Goal: Task Accomplishment & Management: Complete application form

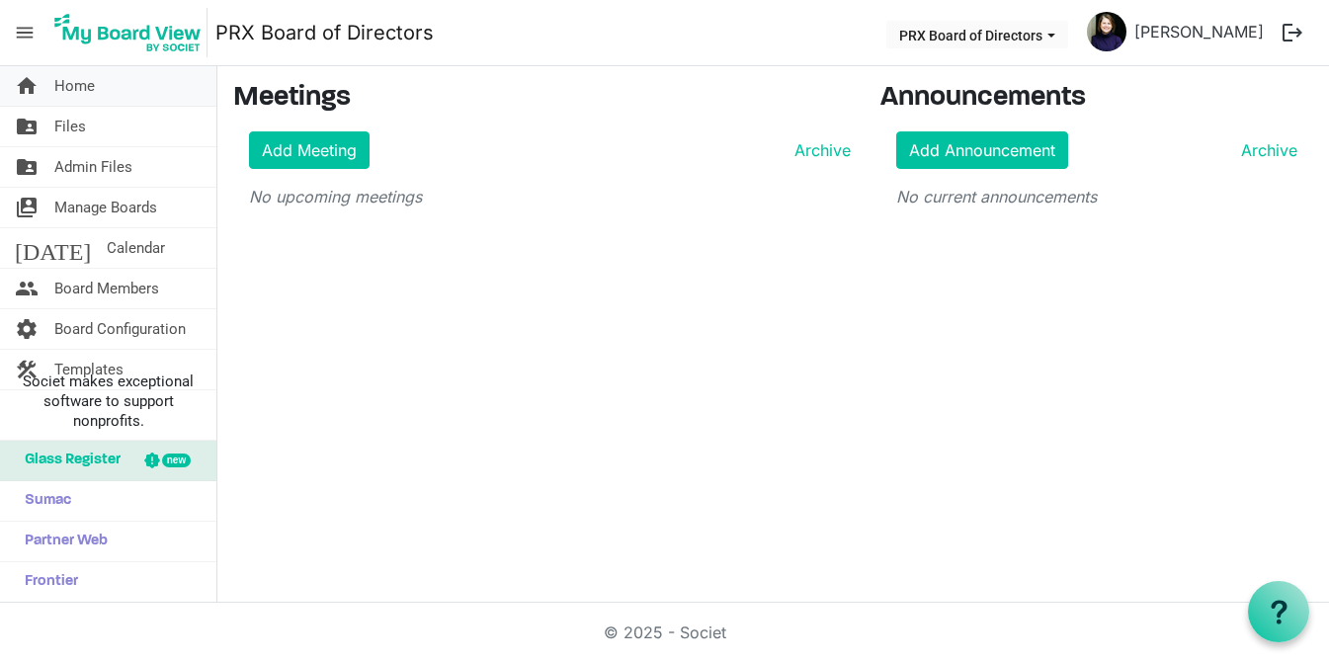
click at [101, 96] on link "home Home" at bounding box center [108, 86] width 216 height 40
click at [84, 93] on span "Home" at bounding box center [74, 86] width 40 height 40
click at [992, 40] on button "PRX Board of Directors" at bounding box center [977, 35] width 182 height 28
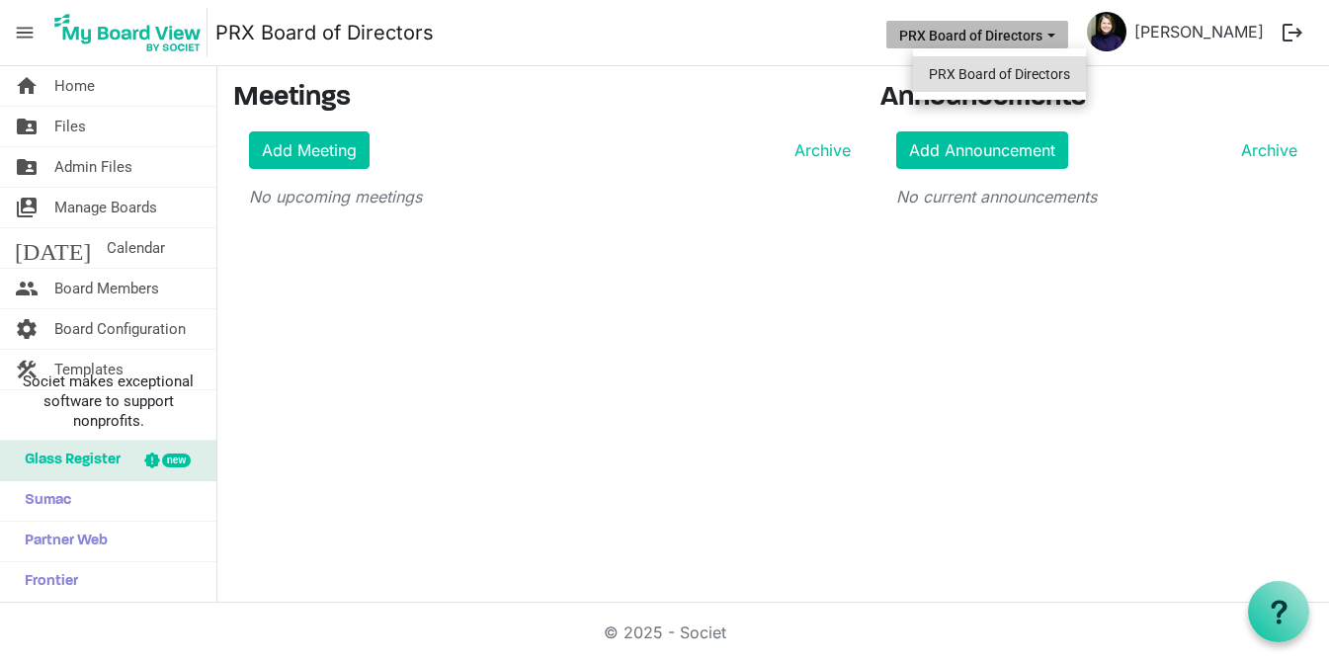
click at [976, 81] on li "PRX Board of Directors" at bounding box center [999, 74] width 173 height 36
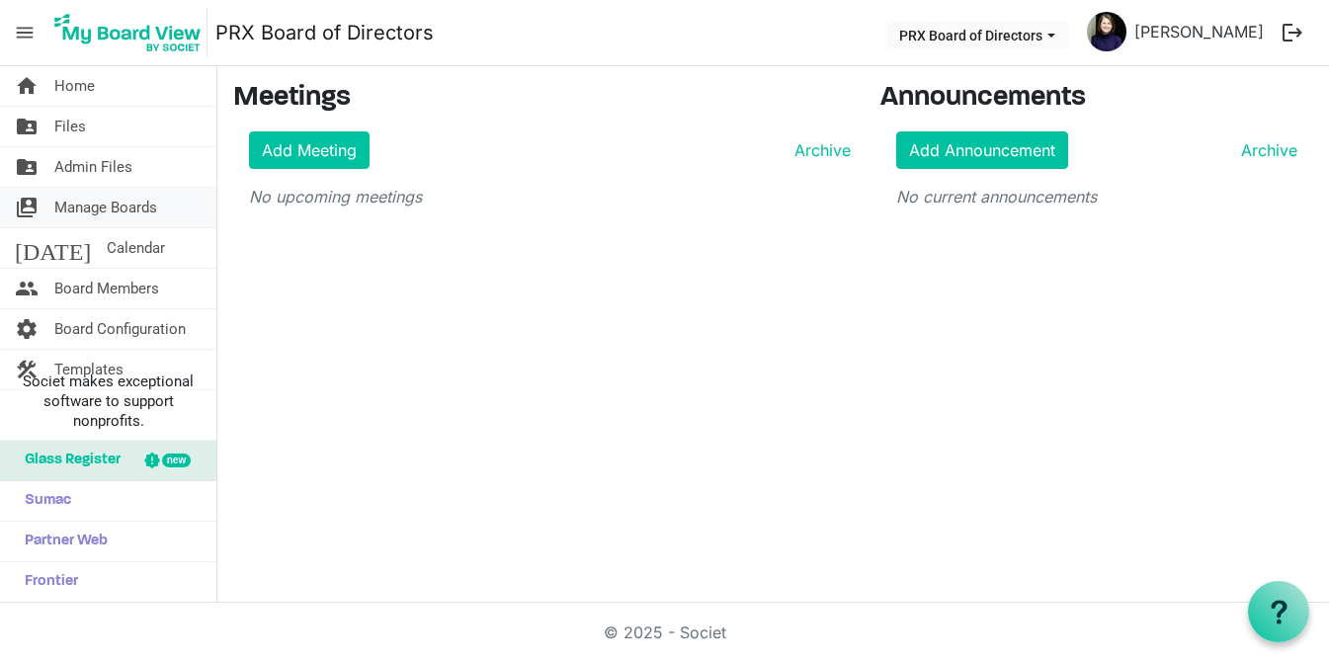
click at [89, 208] on span "Manage Boards" at bounding box center [105, 208] width 103 height 40
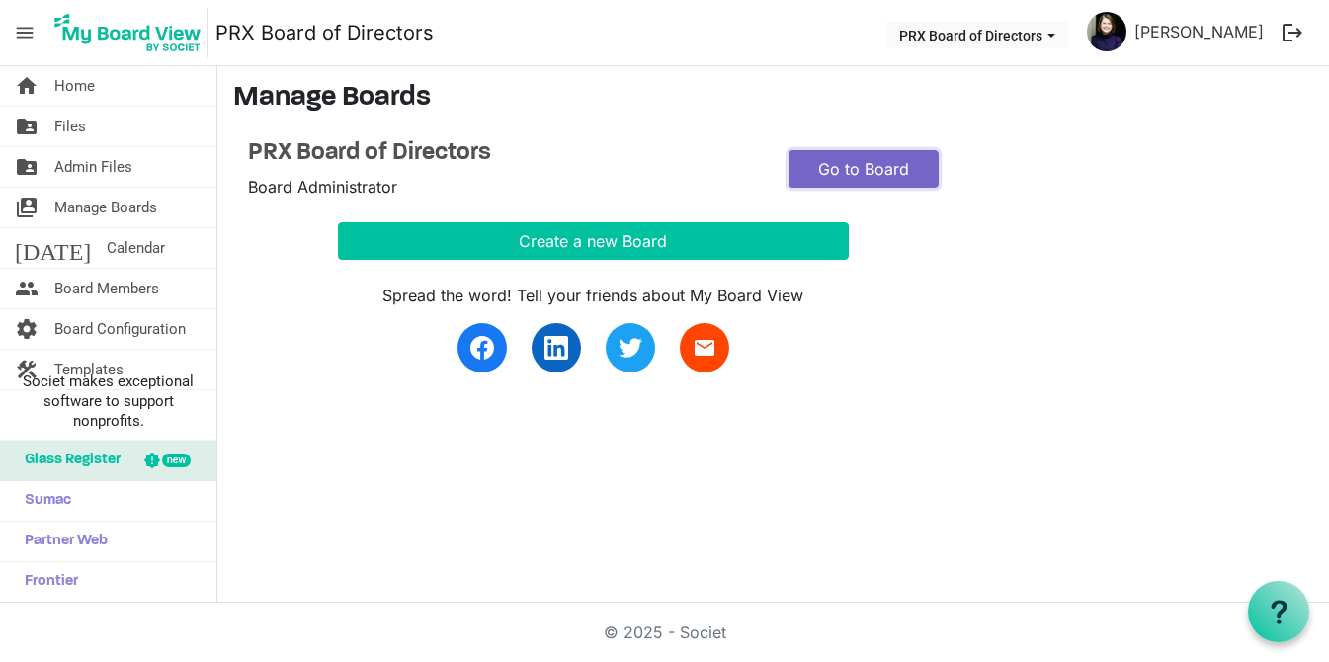
click at [815, 172] on link "Go to Board" at bounding box center [863, 169] width 150 height 38
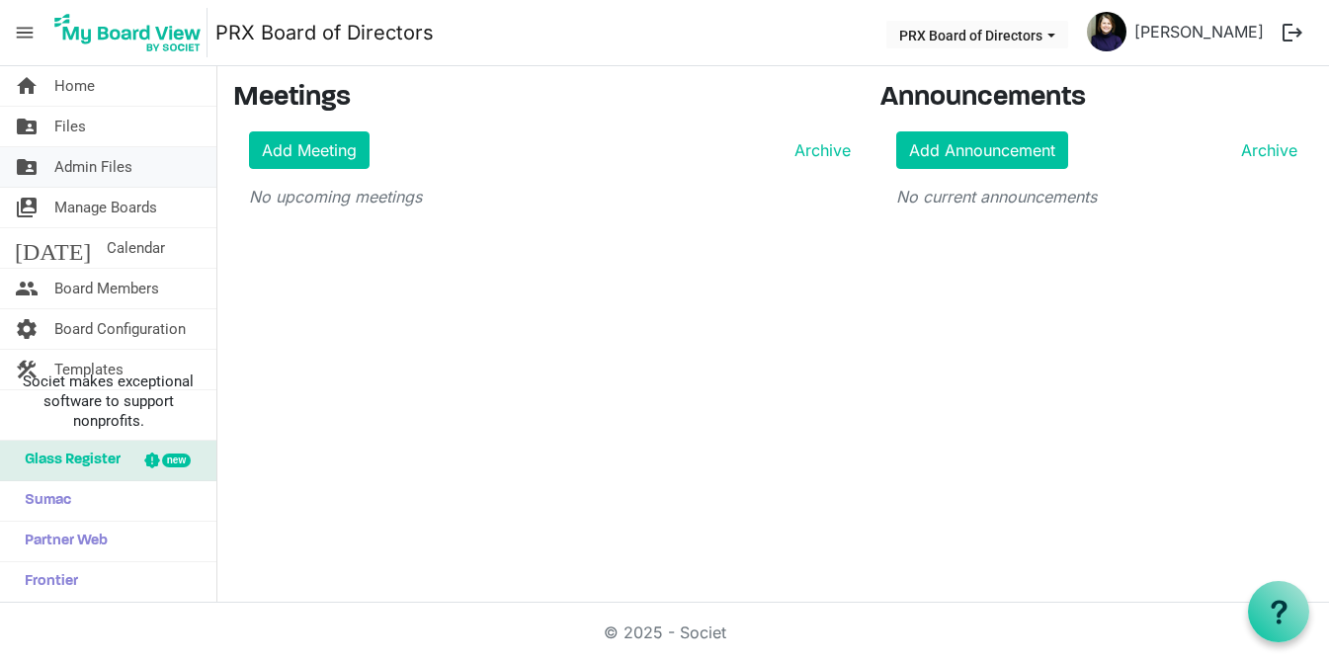
click at [105, 178] on span "Admin Files" at bounding box center [93, 167] width 78 height 40
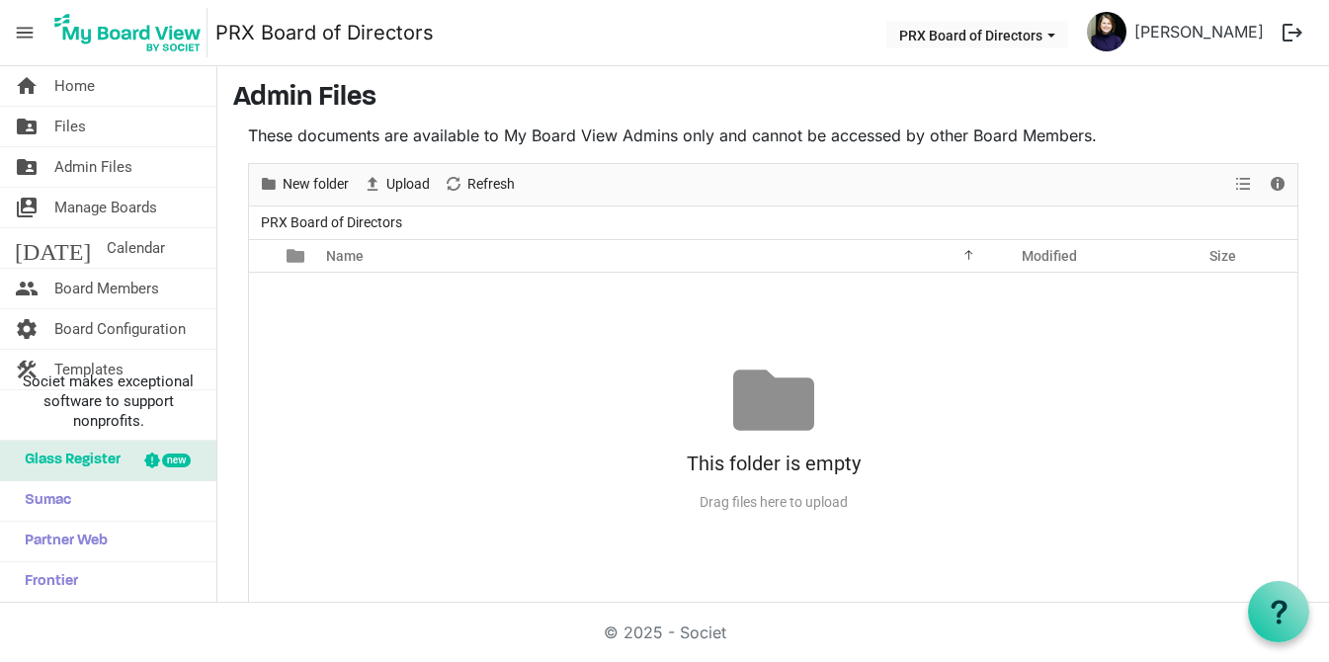
scroll to position [21, 0]
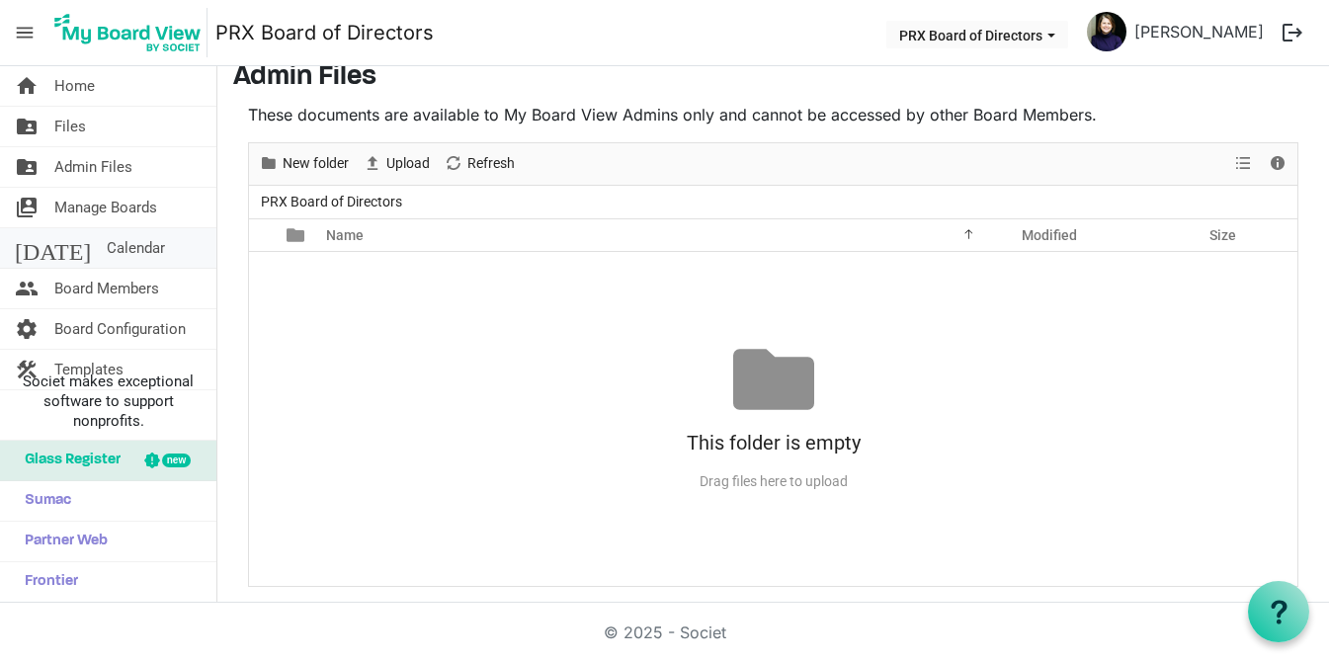
click at [110, 241] on span "Calendar" at bounding box center [136, 248] width 58 height 40
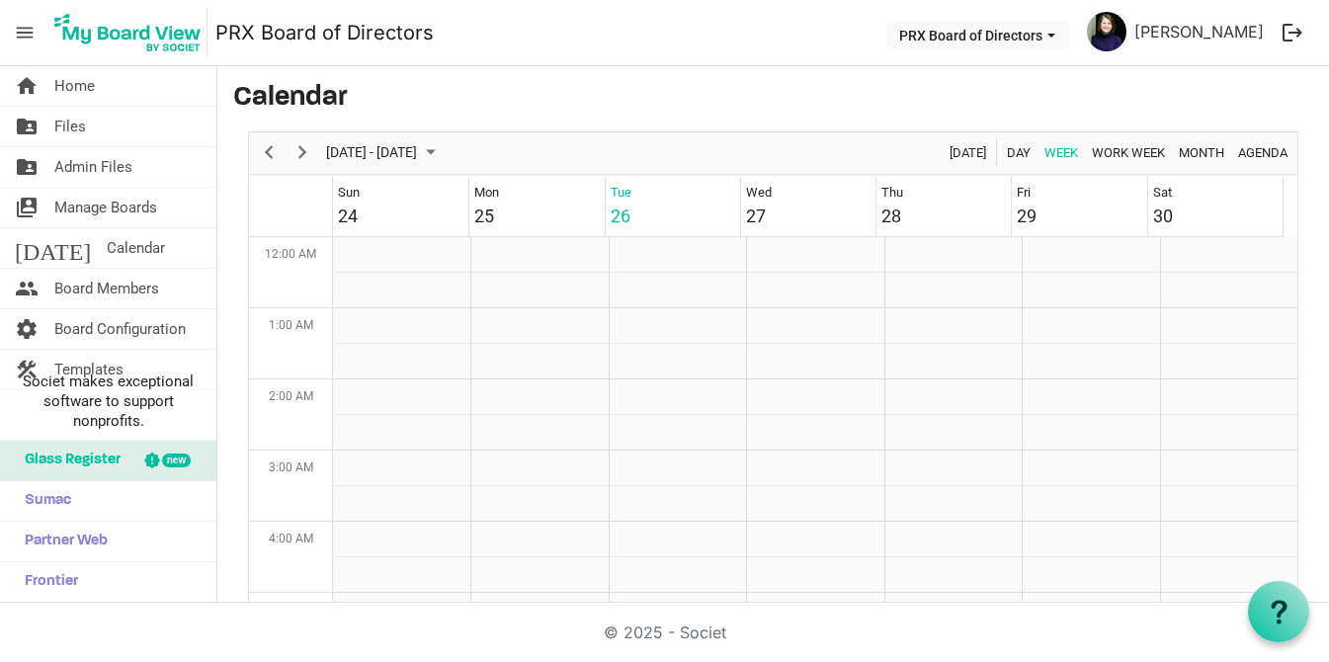
scroll to position [640, 0]
click at [69, 132] on span "Files" at bounding box center [70, 127] width 32 height 40
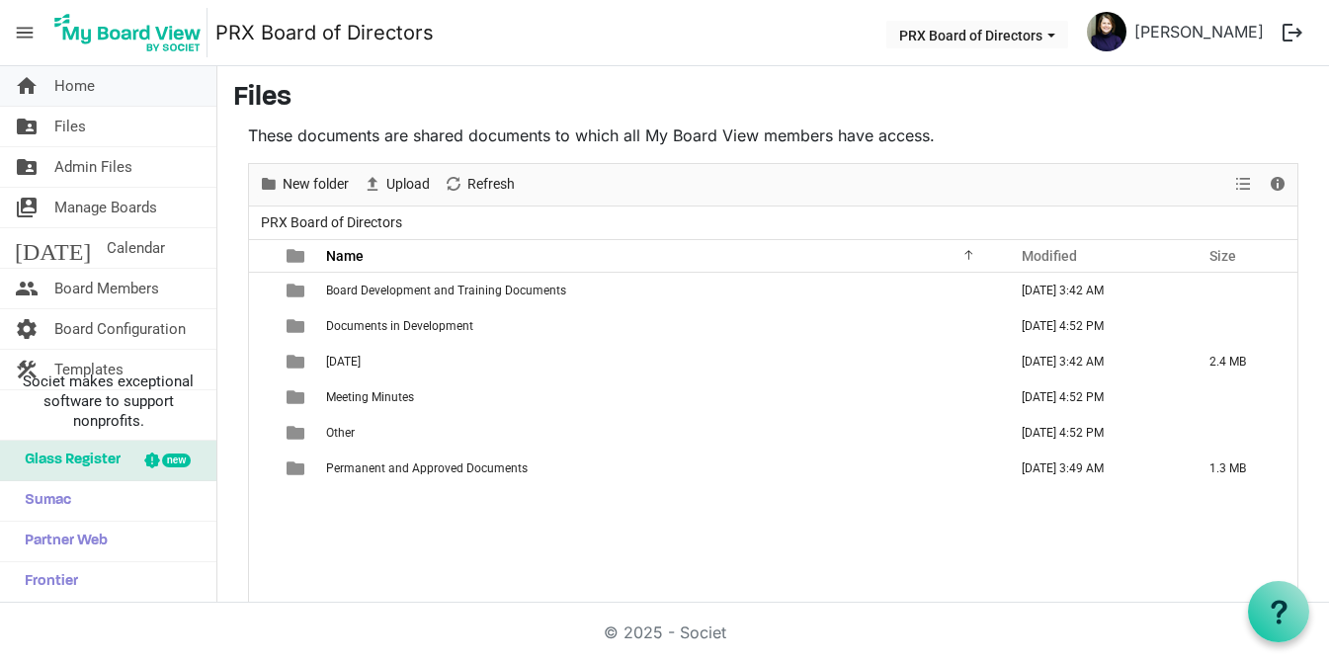
click at [82, 84] on span "Home" at bounding box center [74, 86] width 40 height 40
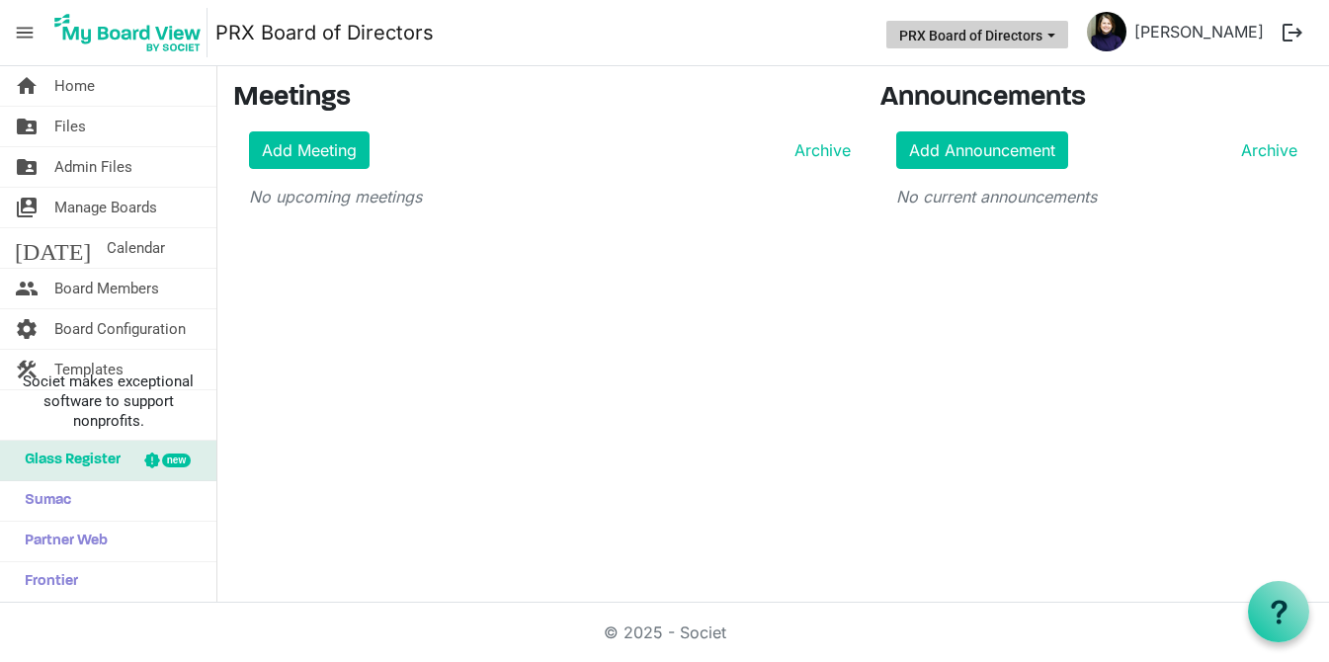
click at [1060, 40] on span "PRX Board of Directors dropdownbutton" at bounding box center [1051, 36] width 18 height 8
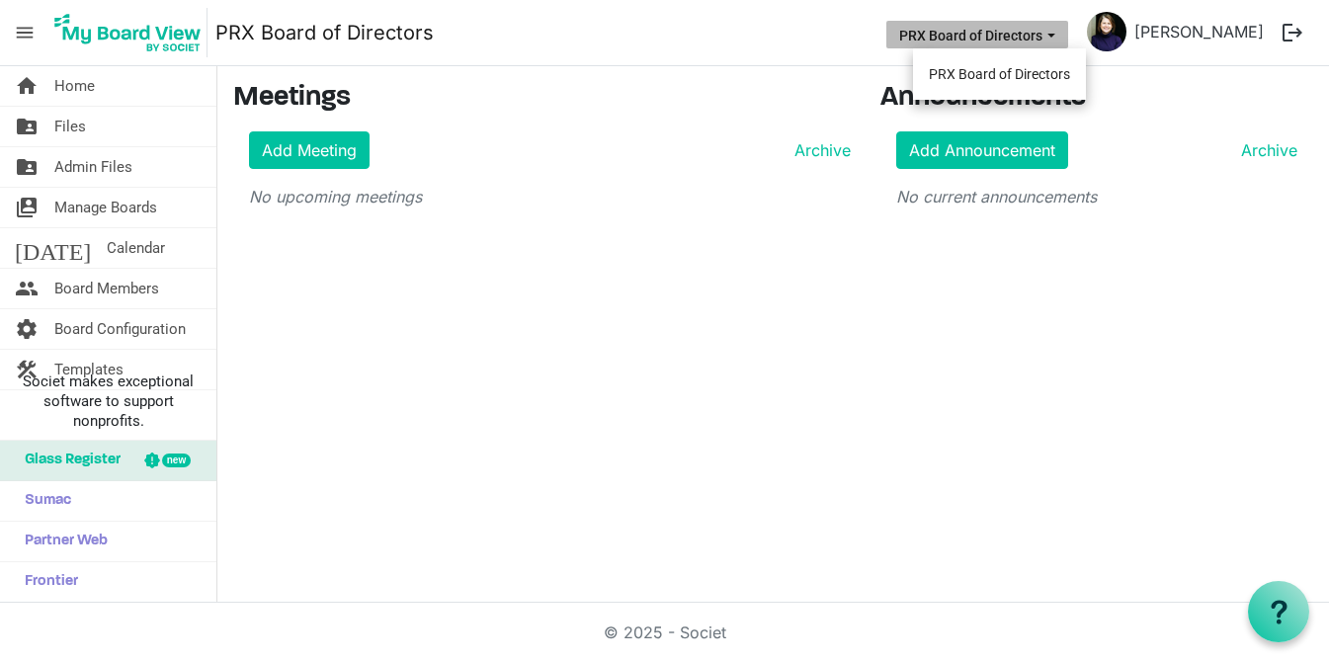
click at [1060, 40] on span "PRX Board of Directors dropdownbutton" at bounding box center [1051, 36] width 18 height 8
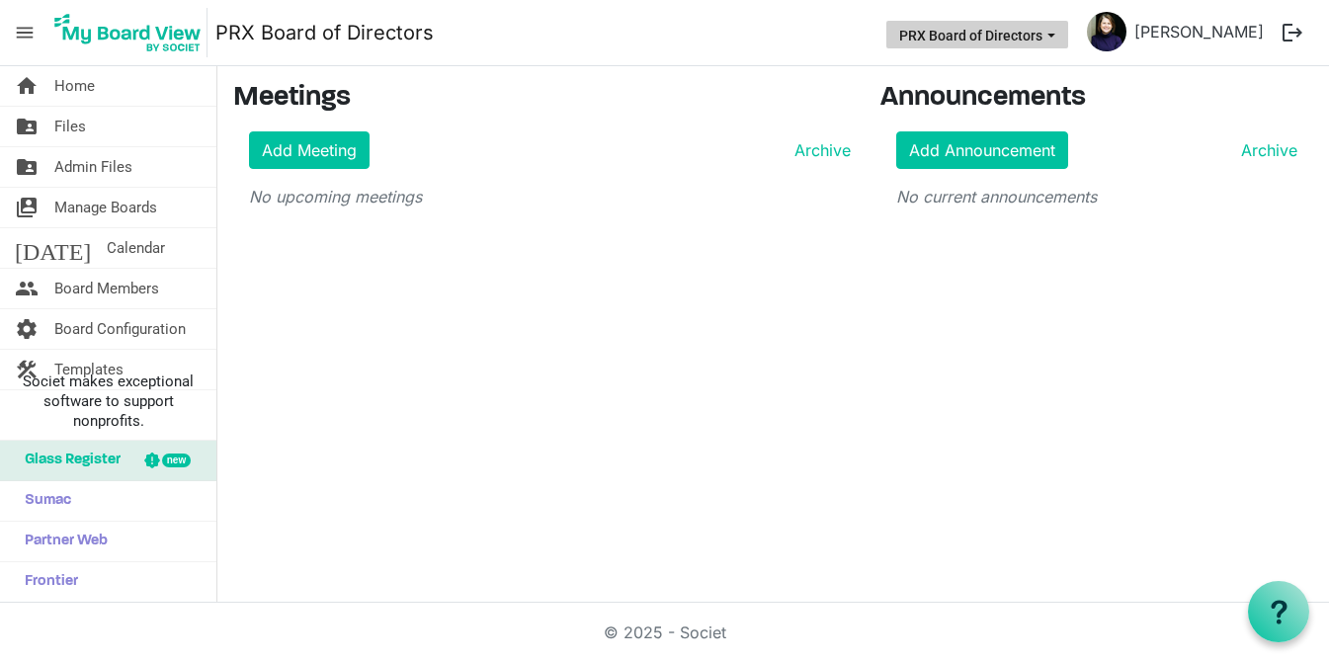
click at [993, 37] on button "PRX Board of Directors" at bounding box center [977, 35] width 182 height 28
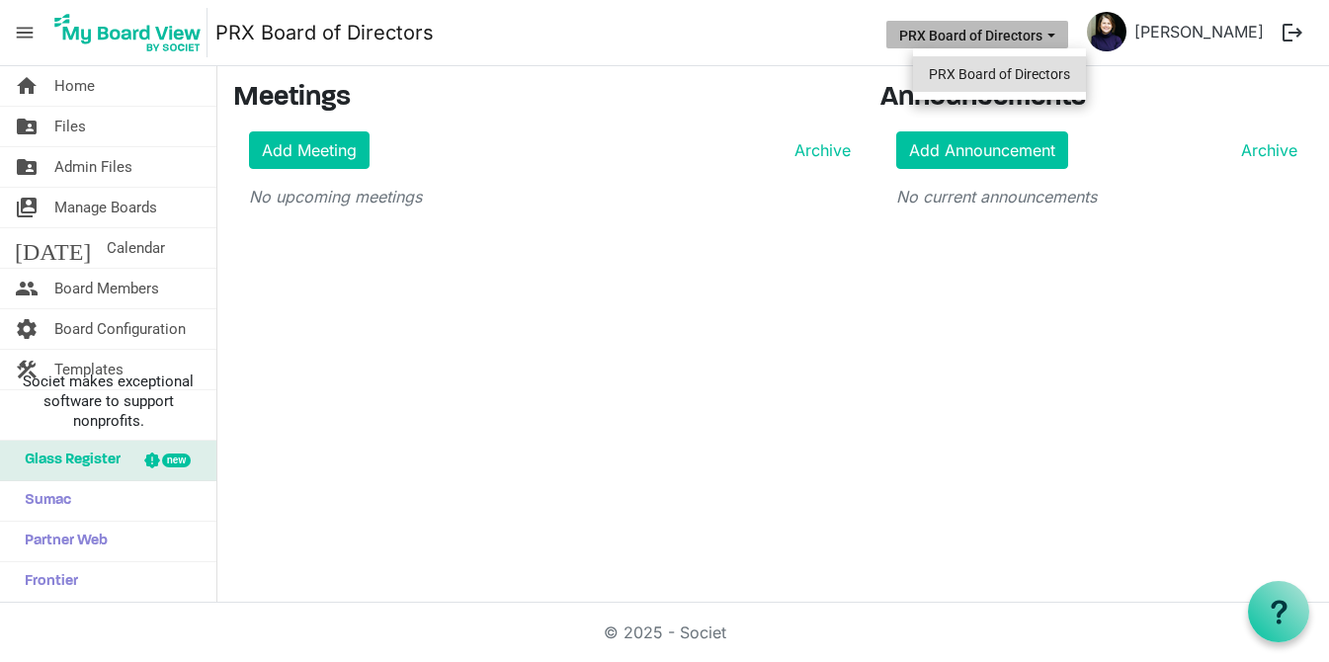
click at [988, 64] on li "PRX Board of Directors" at bounding box center [999, 74] width 173 height 36
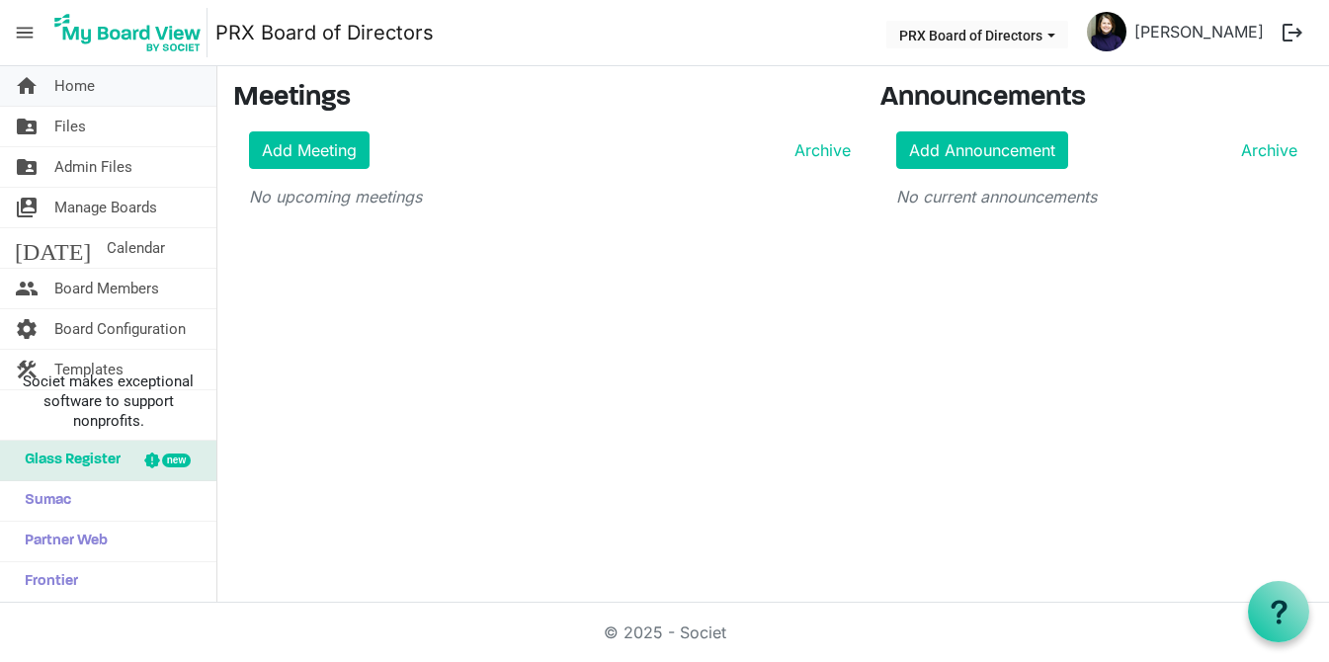
click at [73, 87] on span "Home" at bounding box center [74, 86] width 40 height 40
click at [118, 207] on span "Manage Boards" at bounding box center [105, 208] width 103 height 40
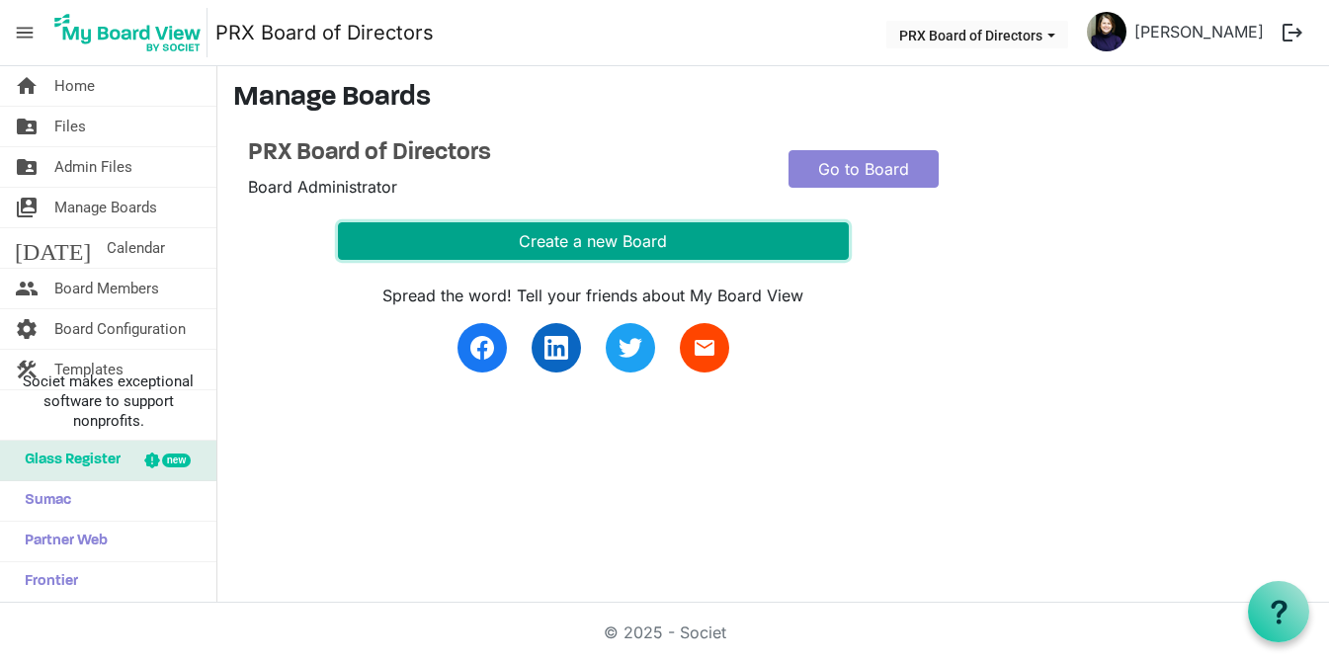
click at [404, 247] on button "Create a new Board" at bounding box center [593, 241] width 511 height 38
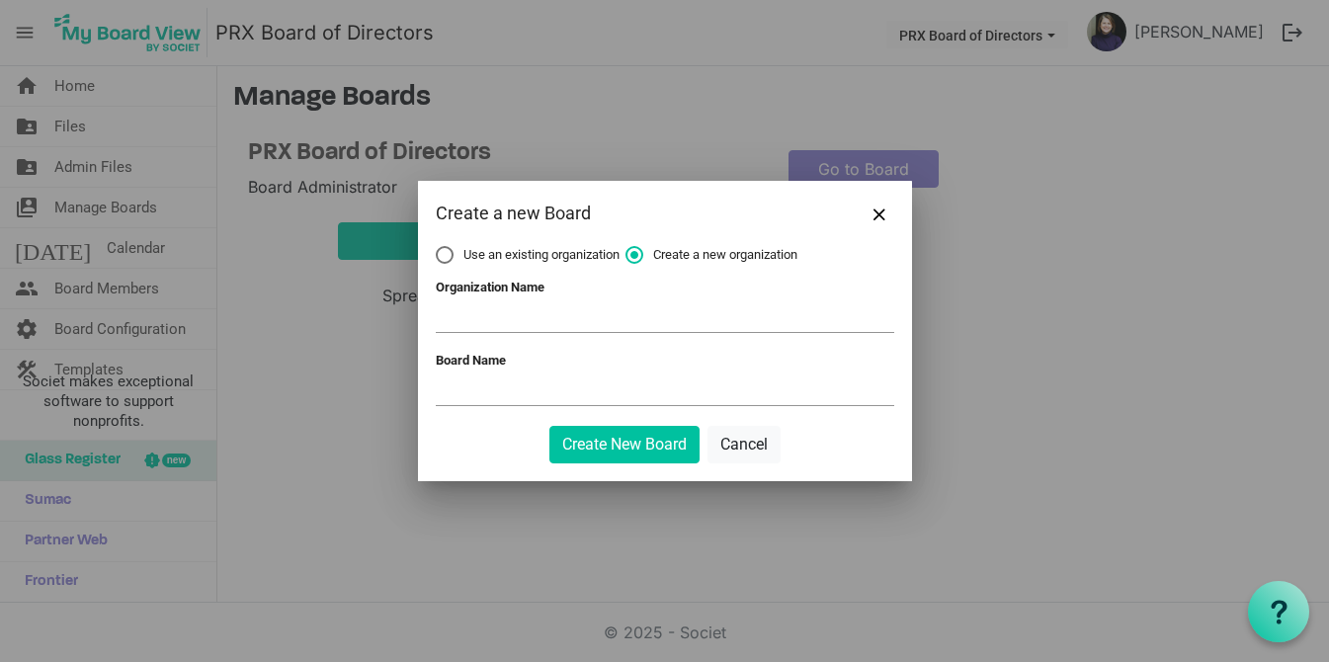
click at [448, 256] on label "Use an existing organization" at bounding box center [528, 255] width 184 height 18
click at [437, 247] on input "Use an existing organization" at bounding box center [436, 246] width 1 height 1
radio input "true"
click at [484, 317] on span at bounding box center [665, 317] width 458 height 31
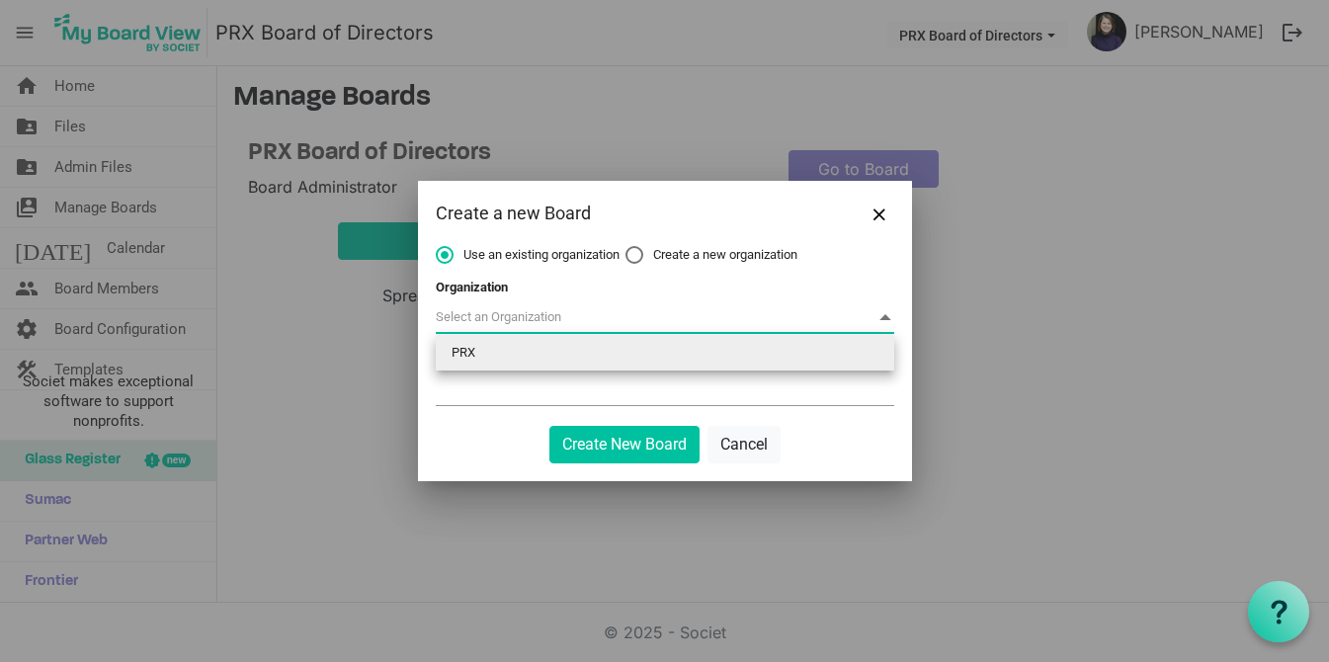
click at [496, 367] on li "PRX" at bounding box center [665, 353] width 458 height 36
type input "PRX"
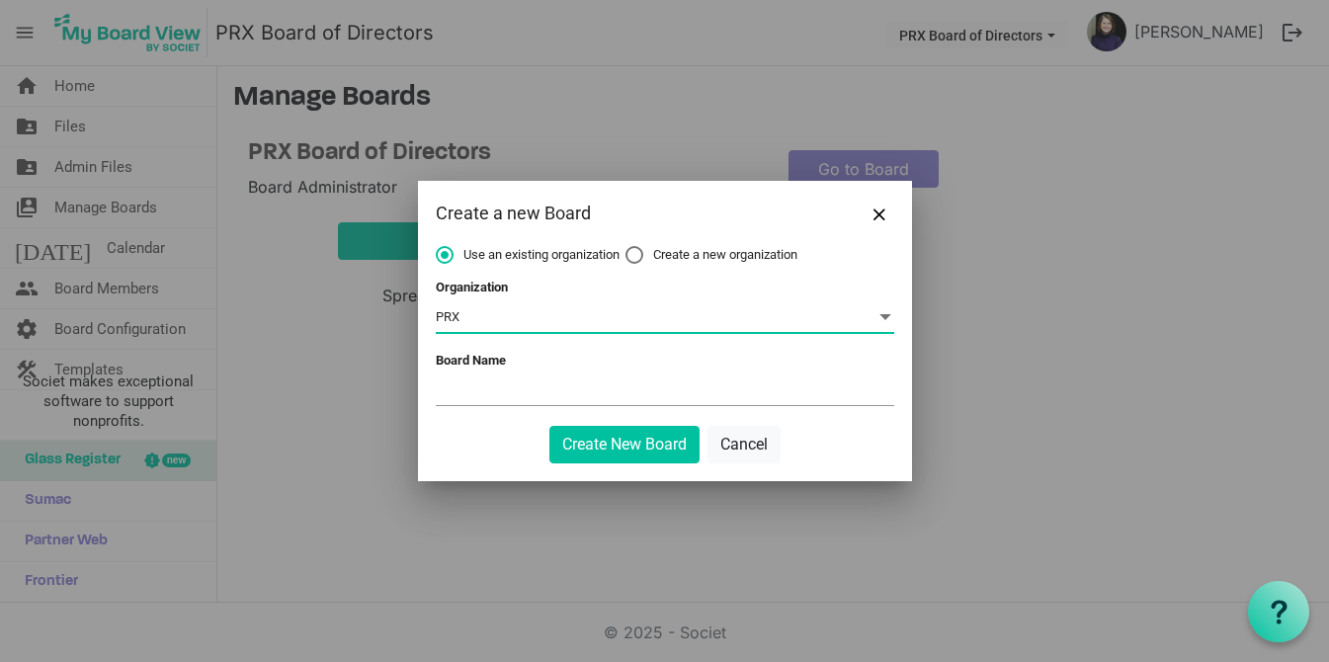
click at [489, 397] on input "Board Name" at bounding box center [665, 390] width 458 height 30
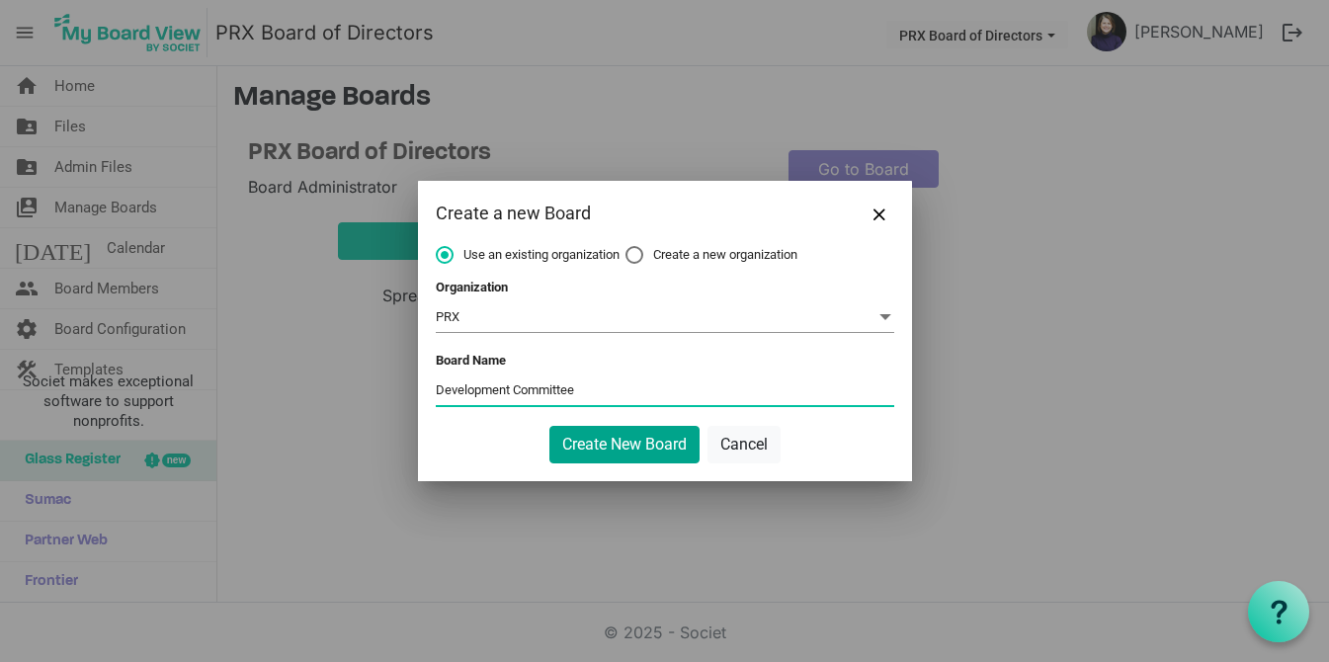
type input "Development Committee"
click at [609, 448] on button "Create New Board" at bounding box center [624, 445] width 150 height 38
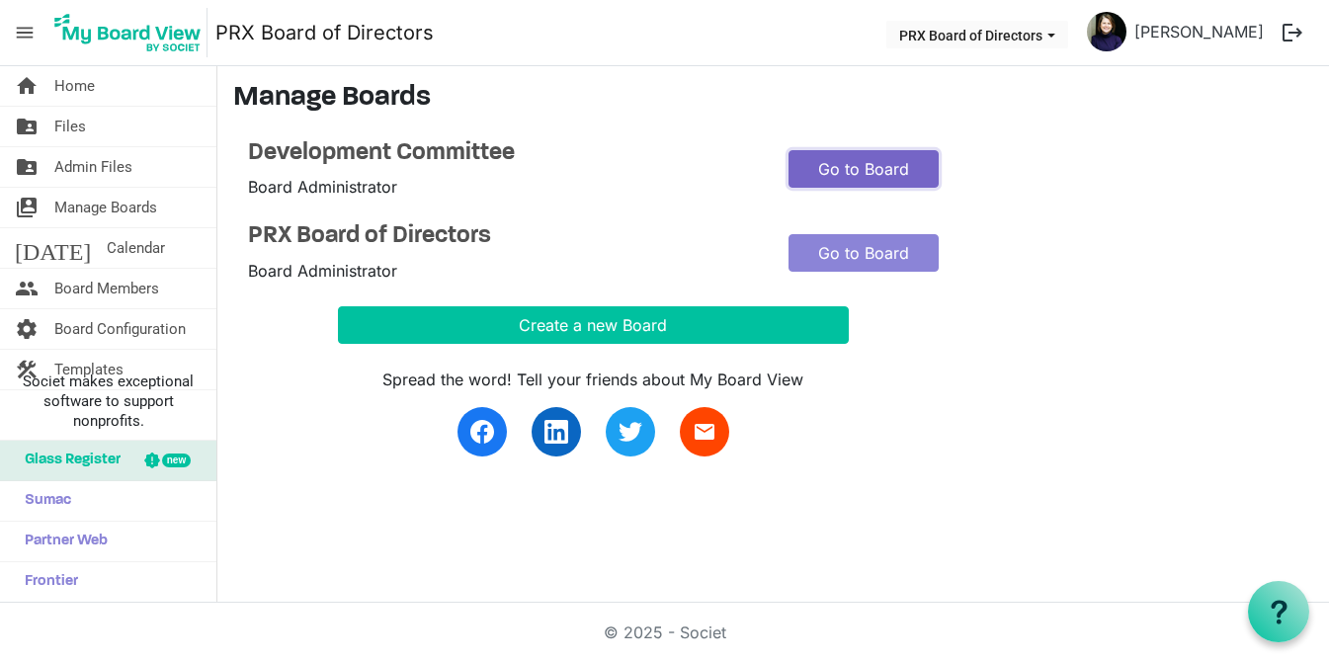
click at [851, 186] on link "Go to Board" at bounding box center [863, 169] width 150 height 38
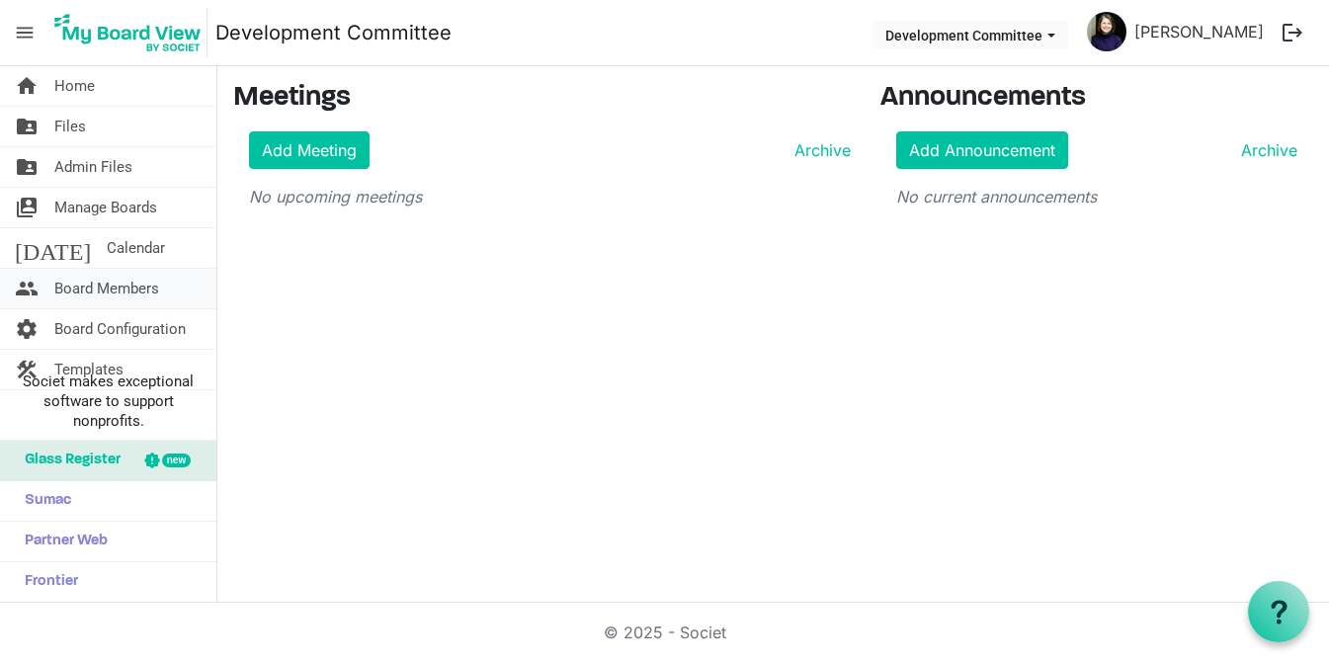
click at [136, 289] on span "Board Members" at bounding box center [106, 289] width 105 height 40
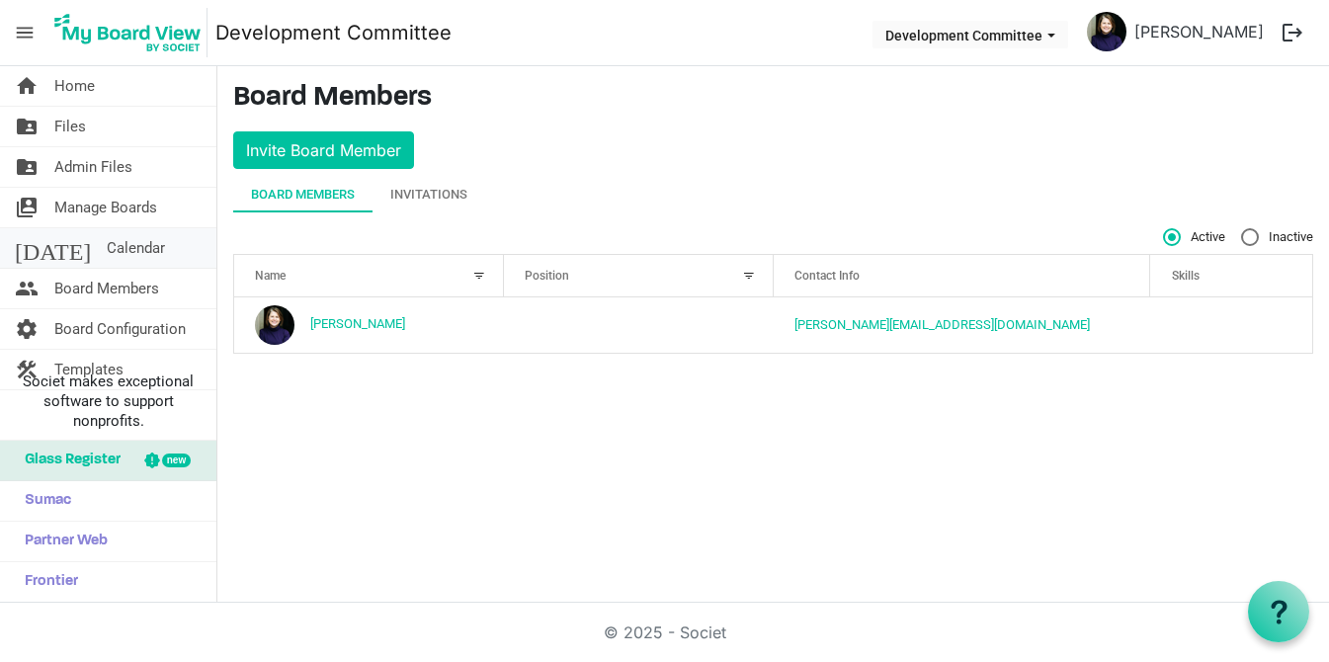
click at [107, 260] on span "Calendar" at bounding box center [136, 248] width 58 height 40
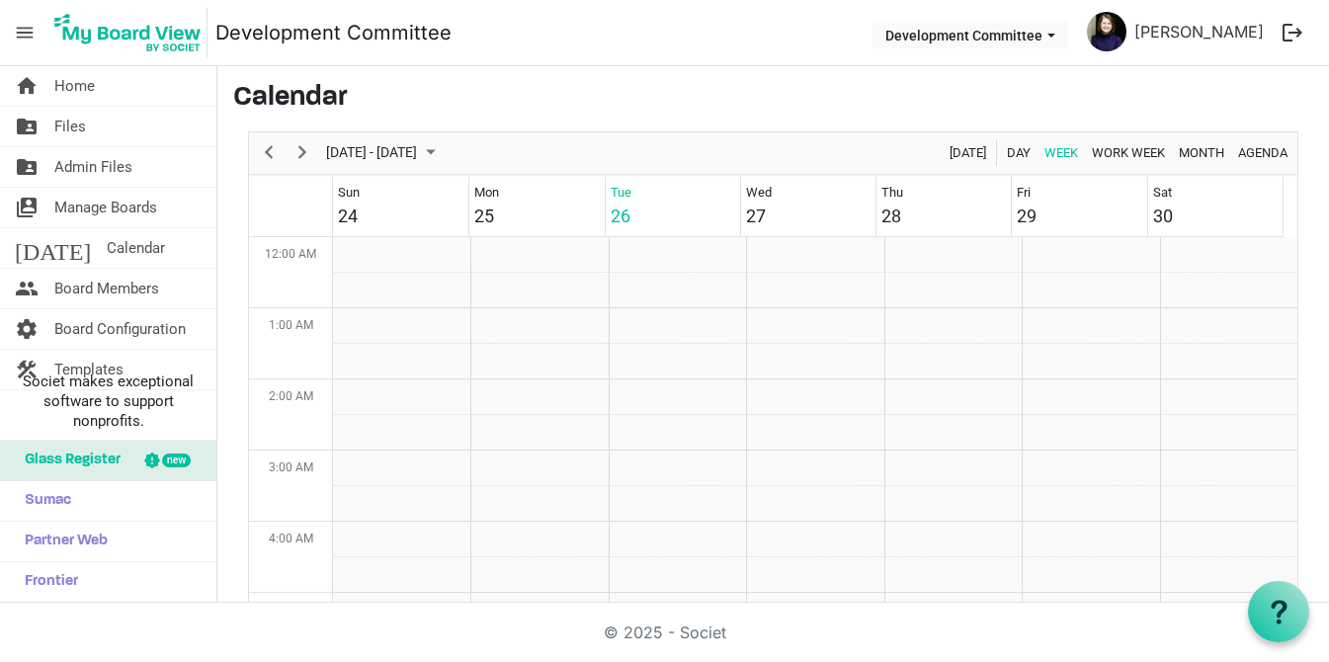
scroll to position [640, 0]
click at [121, 210] on span "Manage Boards" at bounding box center [105, 208] width 103 height 40
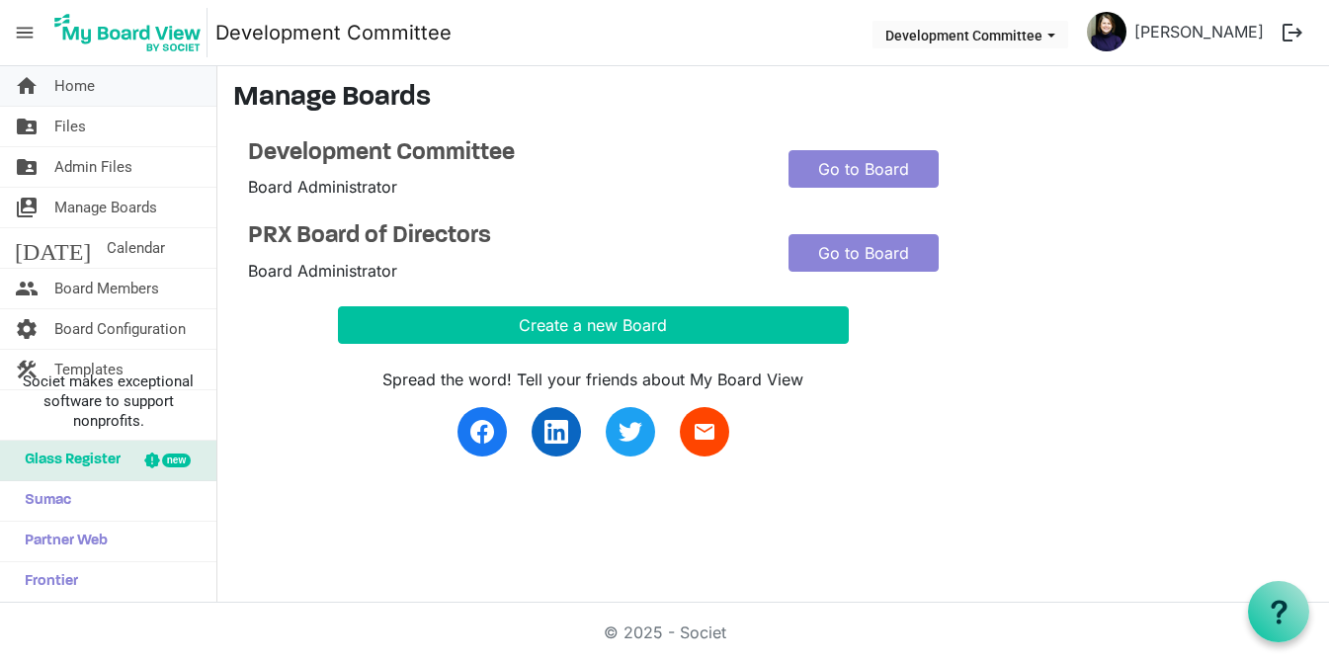
click at [86, 84] on span "Home" at bounding box center [74, 86] width 40 height 40
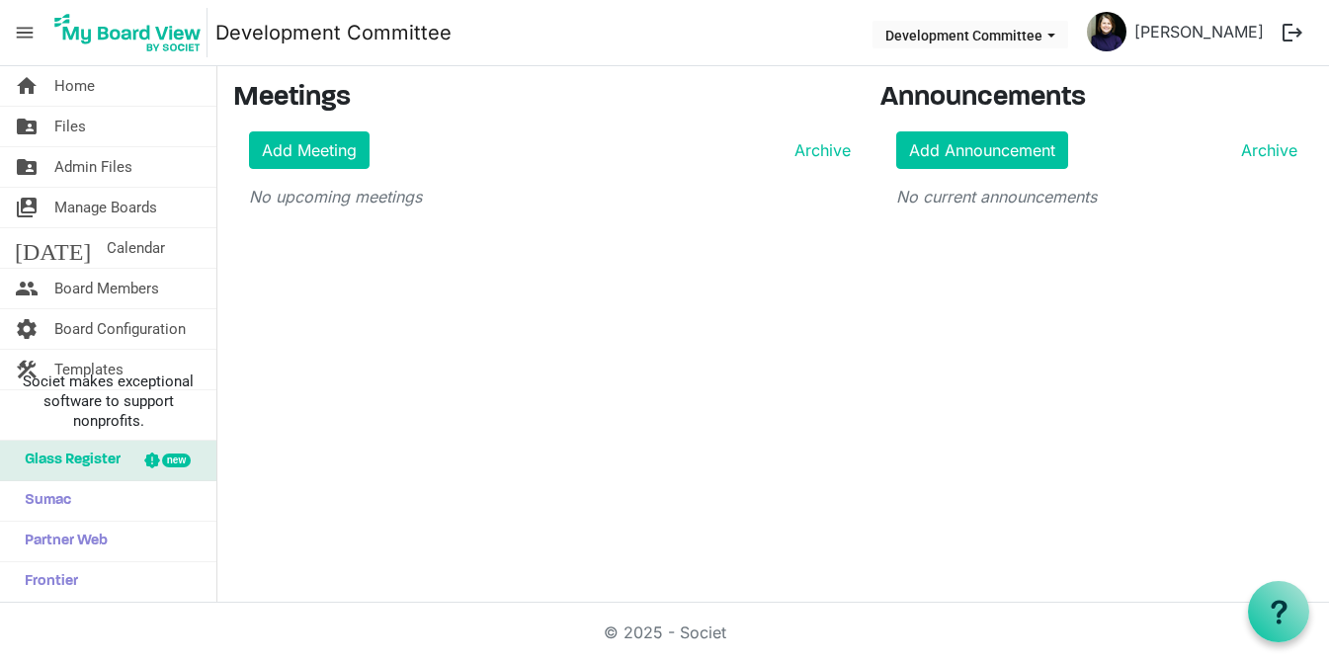
click at [23, 36] on span "menu" at bounding box center [25, 33] width 38 height 38
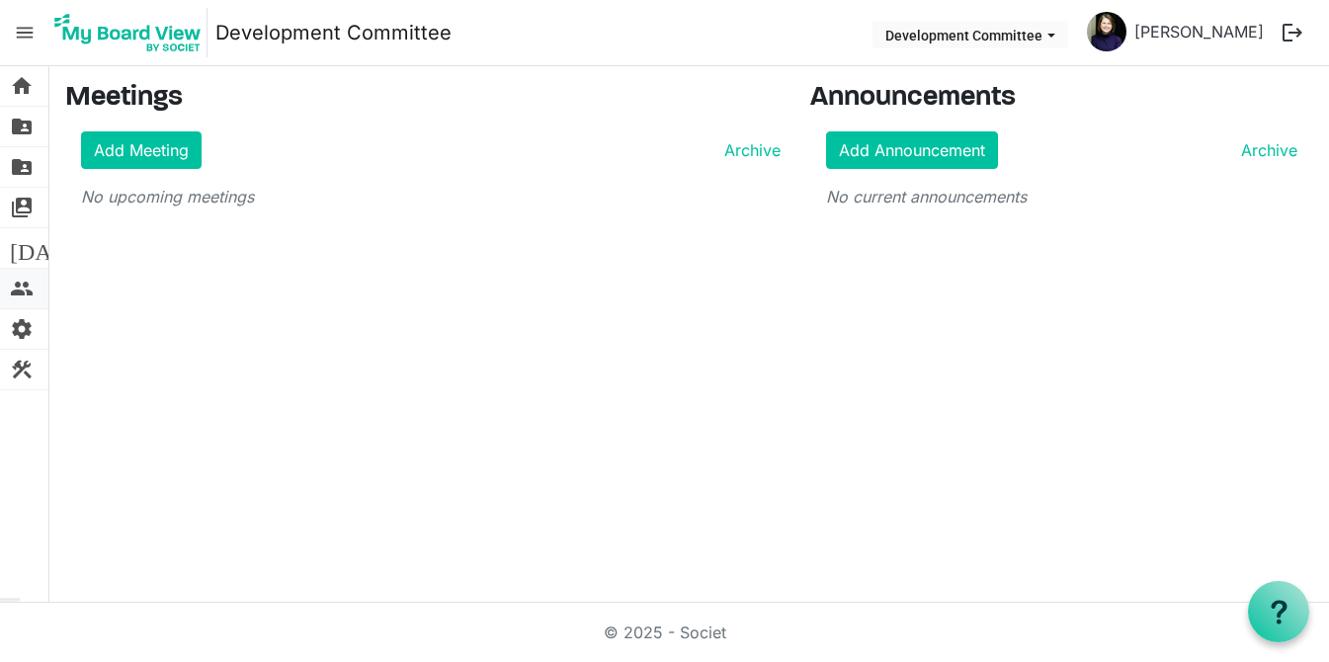
click at [20, 280] on span "people" at bounding box center [22, 289] width 24 height 40
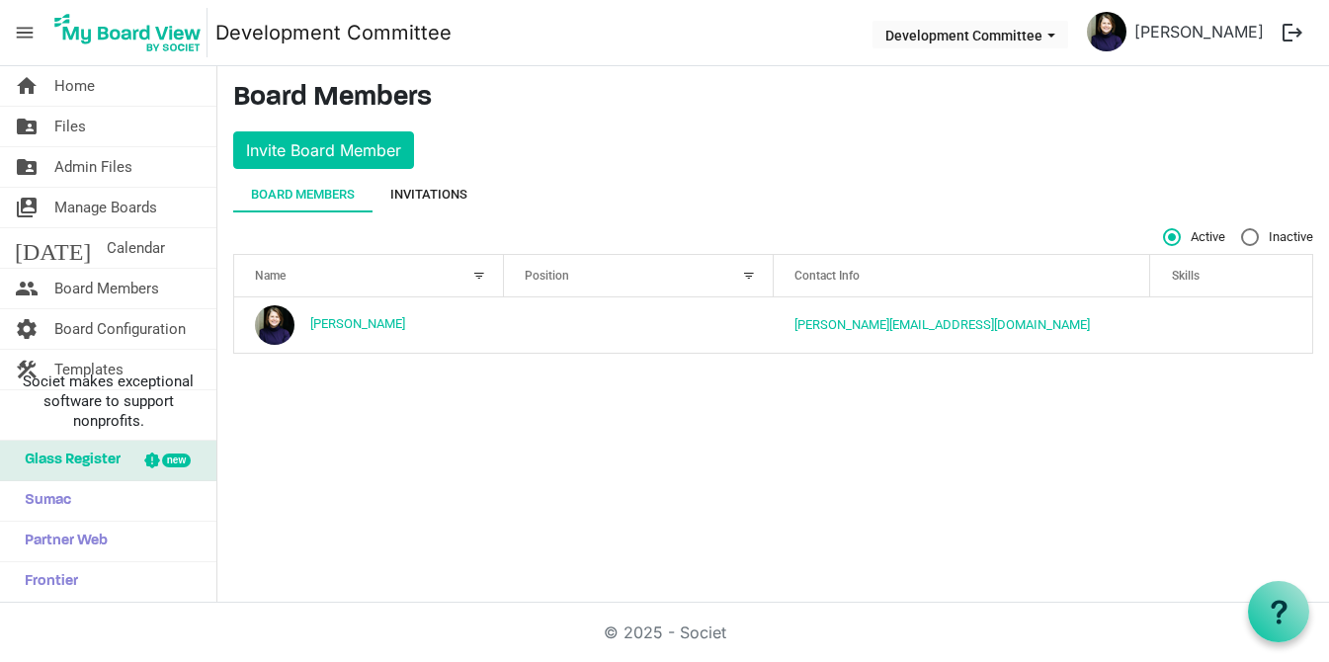
click at [423, 199] on div "Invitations" at bounding box center [428, 195] width 77 height 20
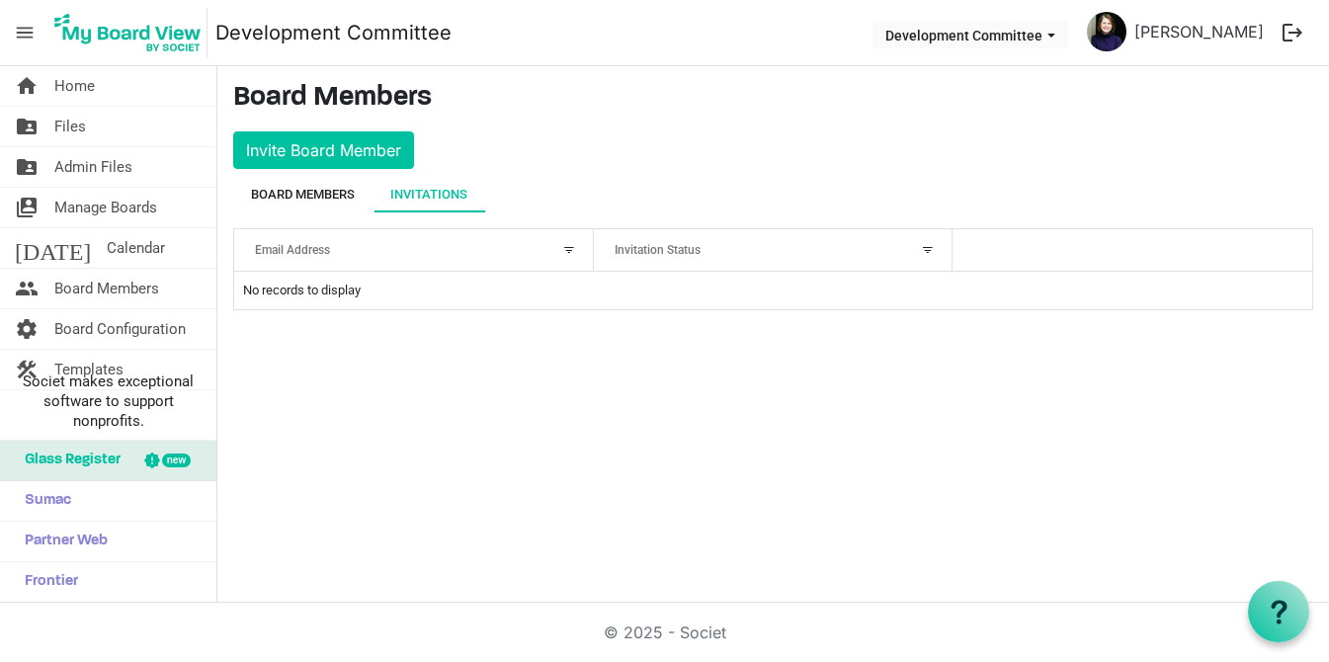
click at [319, 196] on div "Board Members" at bounding box center [303, 195] width 104 height 20
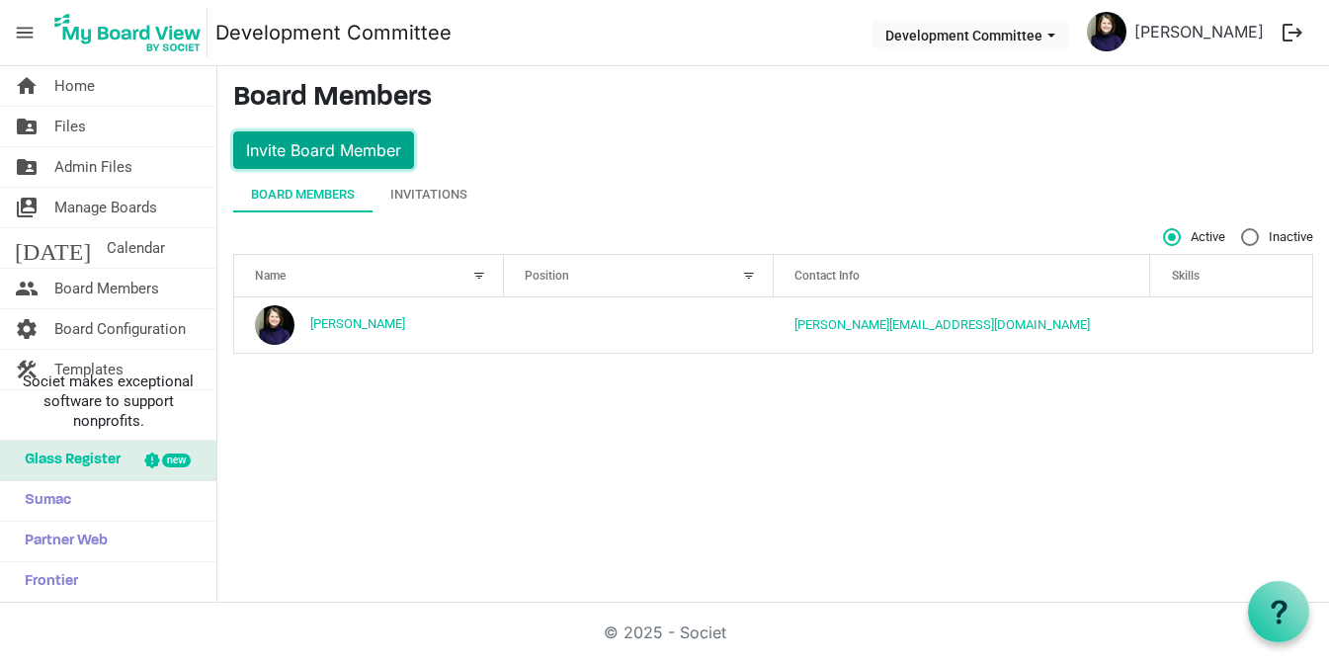
click at [352, 146] on button "Invite Board Member" at bounding box center [323, 150] width 181 height 38
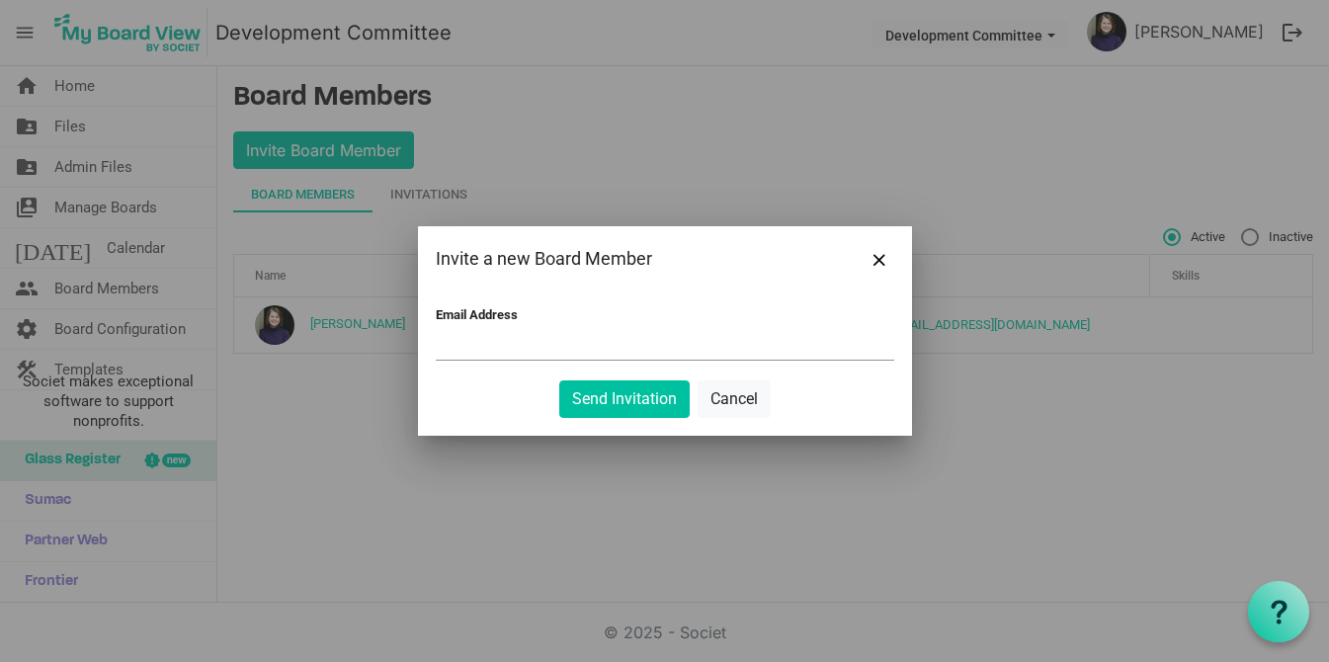
click at [690, 30] on div at bounding box center [664, 331] width 1329 height 662
click at [878, 262] on span "Close" at bounding box center [879, 260] width 12 height 12
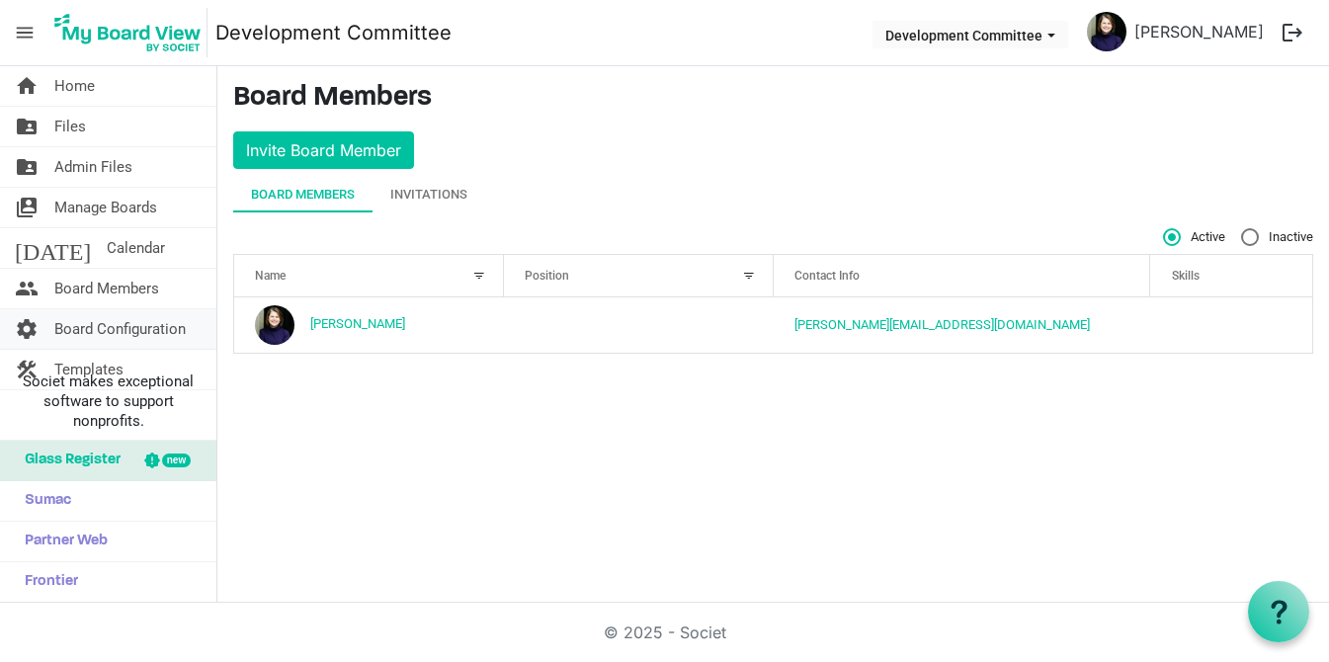
click at [146, 340] on span "Board Configuration" at bounding box center [119, 329] width 131 height 40
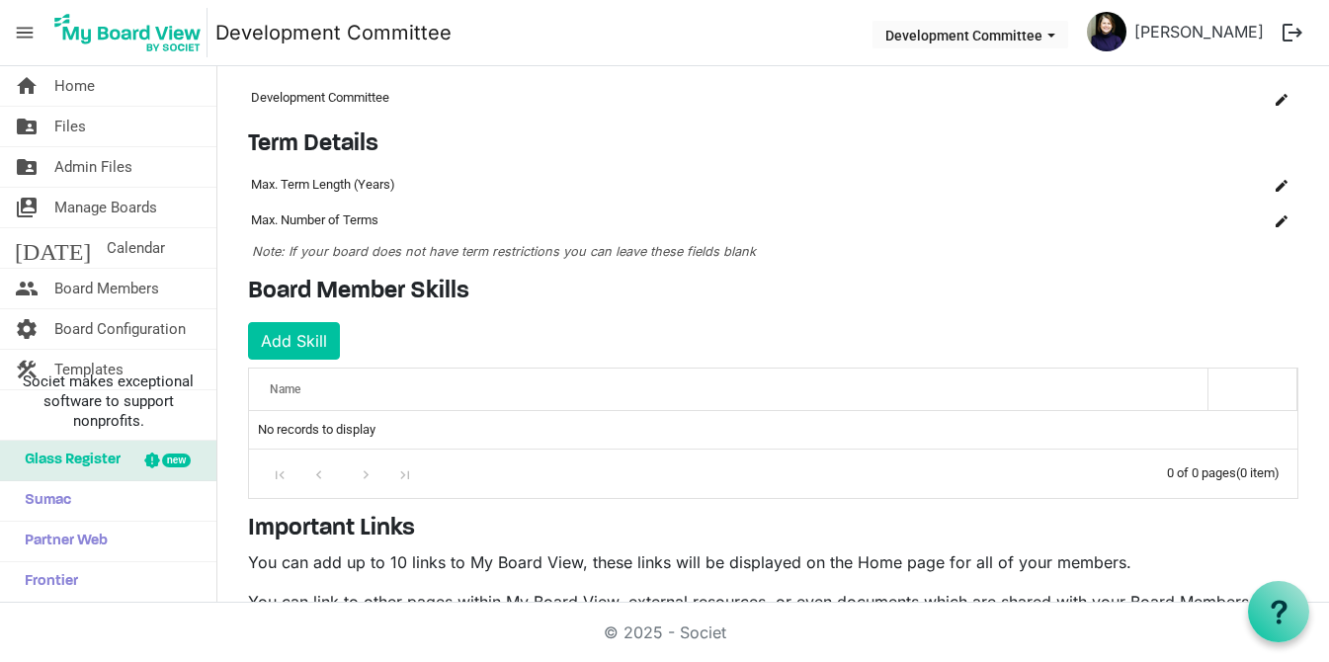
scroll to position [44, 0]
